Goal: Information Seeking & Learning: Learn about a topic

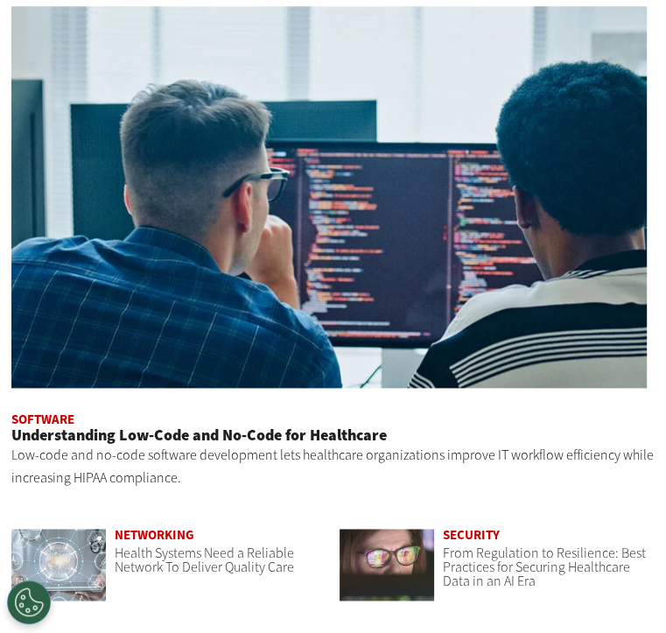
scroll to position [4565, 0]
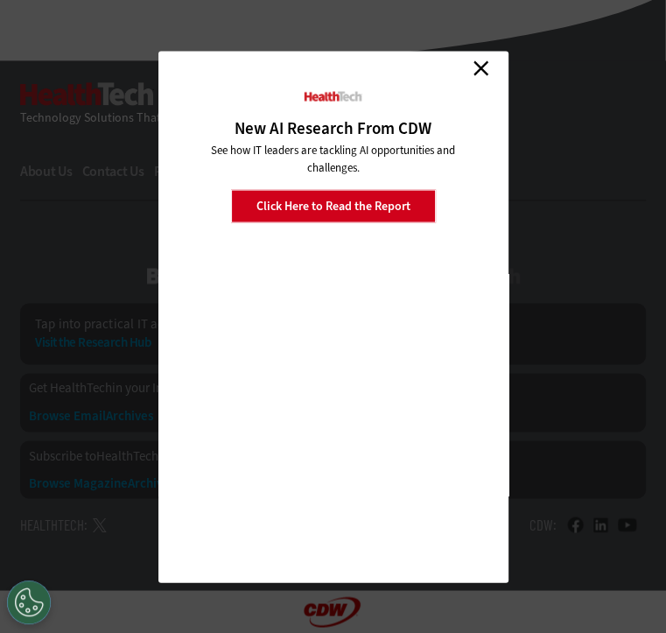
click at [468, 81] on link "Close" at bounding box center [481, 68] width 26 height 26
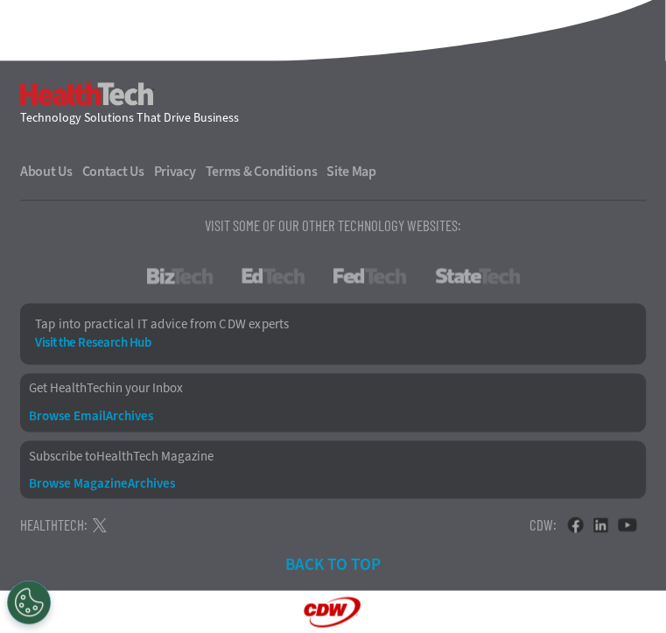
click at [0, 0] on img at bounding box center [0, 0] width 0 height 0
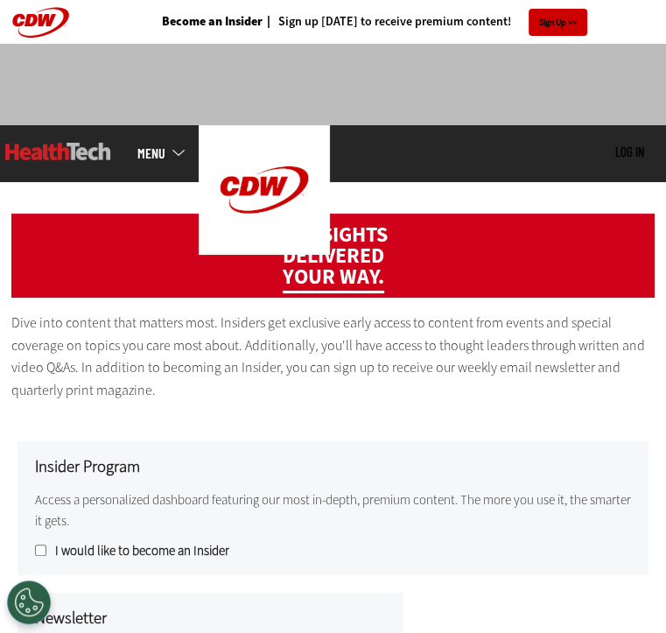
click at [0, 0] on span "Topics" at bounding box center [0, 0] width 0 height 0
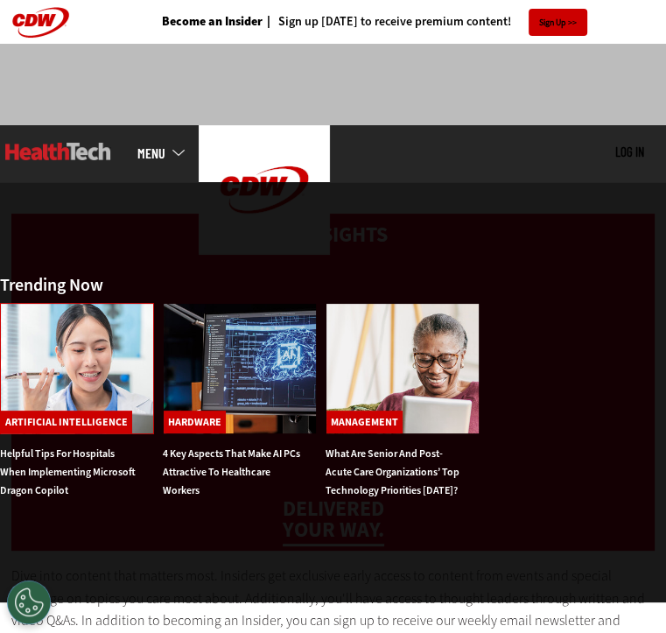
click at [154, 334] on img at bounding box center [77, 368] width 154 height 131
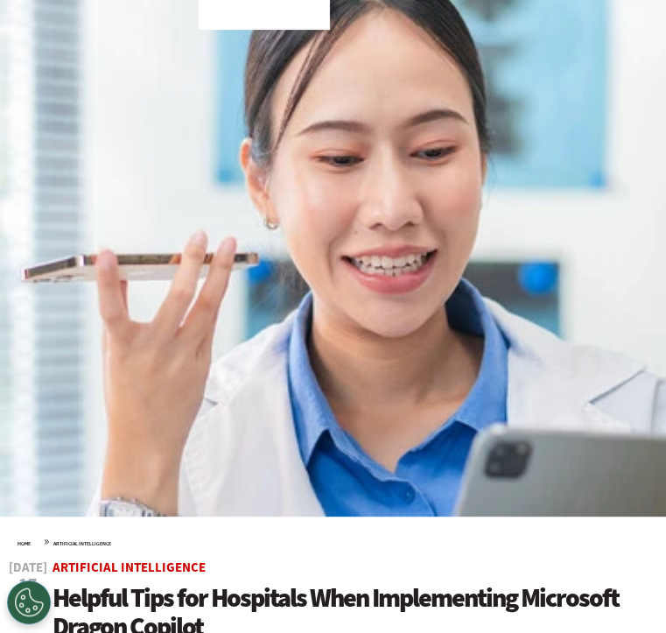
scroll to position [350, 0]
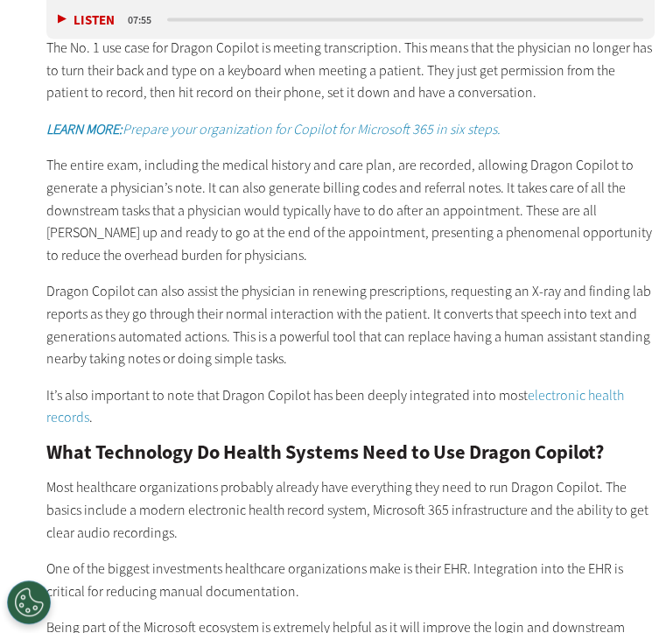
scroll to position [1488, 0]
